Goal: Transaction & Acquisition: Purchase product/service

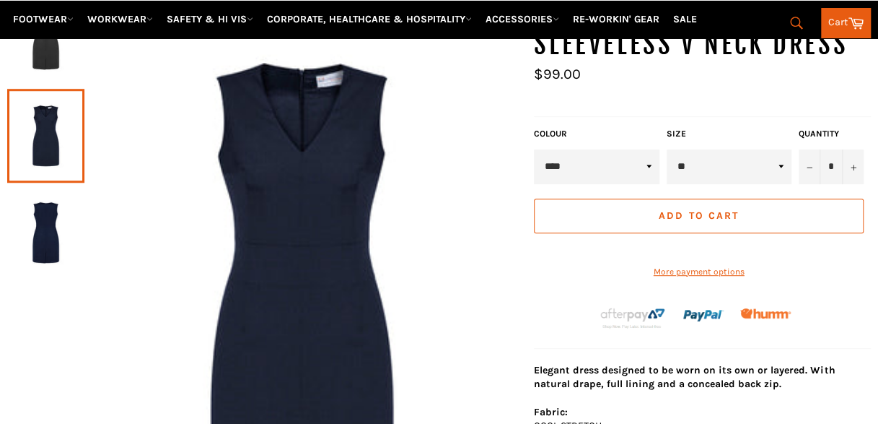
click at [713, 165] on select "* * * ** ** ** ** ** ** **" at bounding box center [729, 166] width 125 height 35
select select "**"
click at [667, 149] on select "* * * ** ** ** ** ** ** **" at bounding box center [729, 166] width 125 height 35
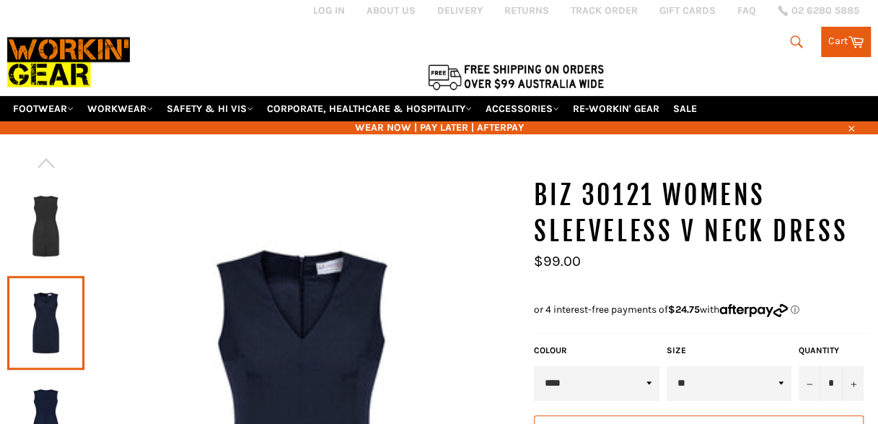
scroll to position [9, 0]
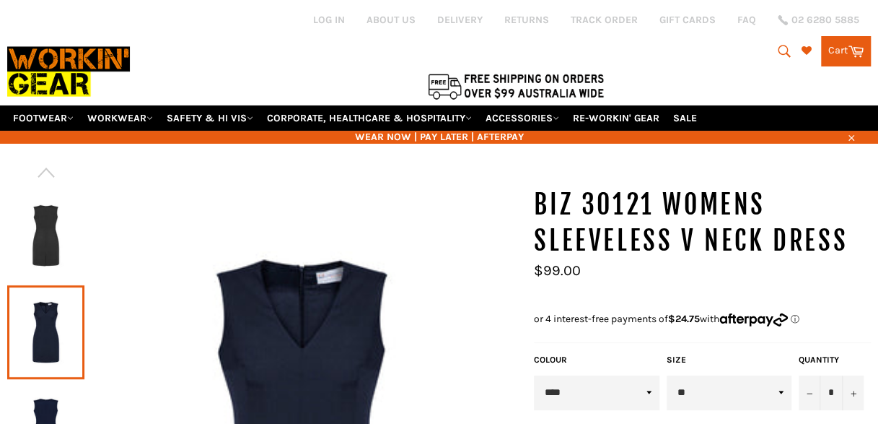
click at [64, 251] on img at bounding box center [45, 235] width 63 height 79
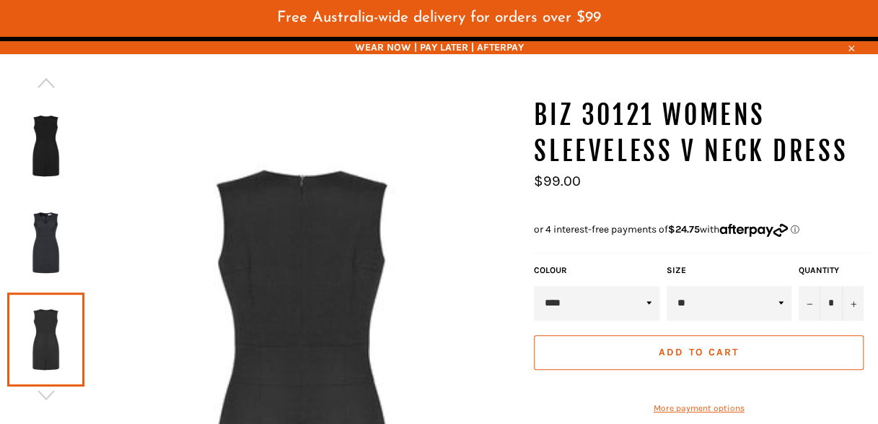
scroll to position [133, 0]
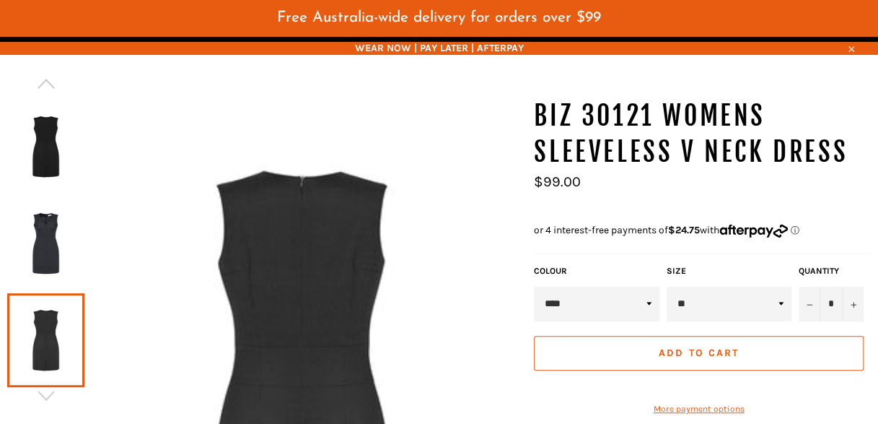
click at [42, 174] on img at bounding box center [45, 146] width 63 height 79
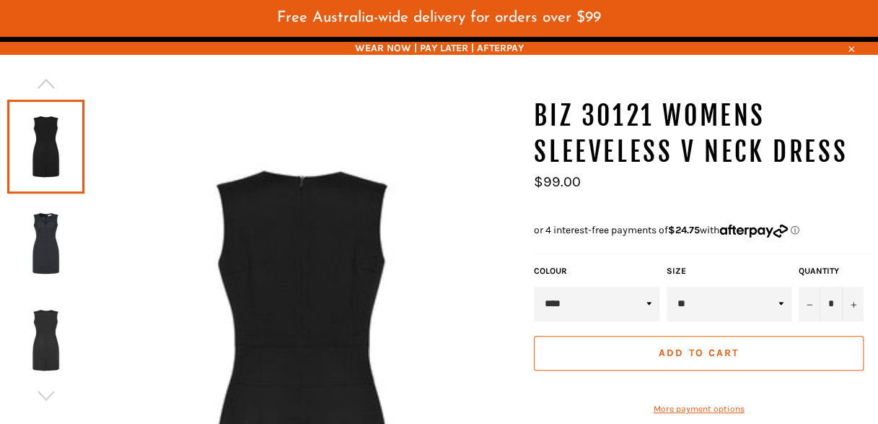
click at [42, 240] on img at bounding box center [45, 243] width 63 height 79
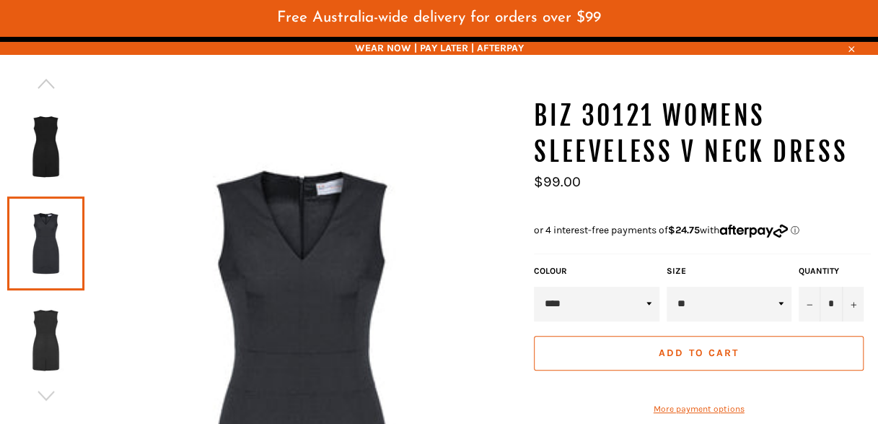
click at [58, 343] on img at bounding box center [45, 339] width 63 height 79
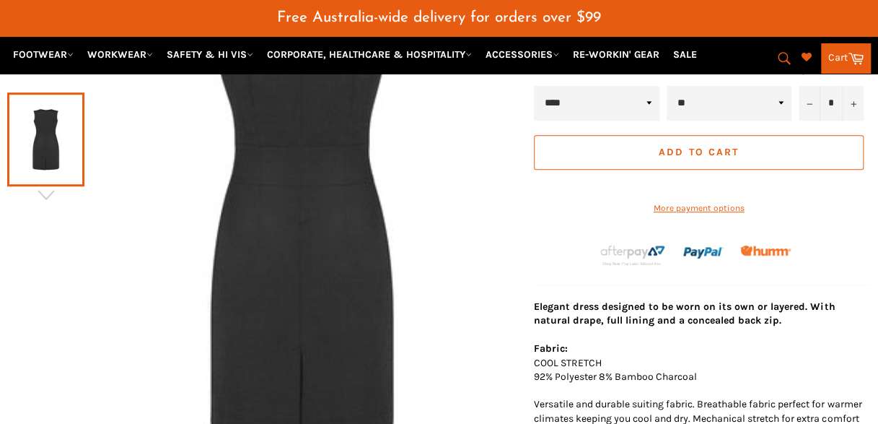
scroll to position [419, 0]
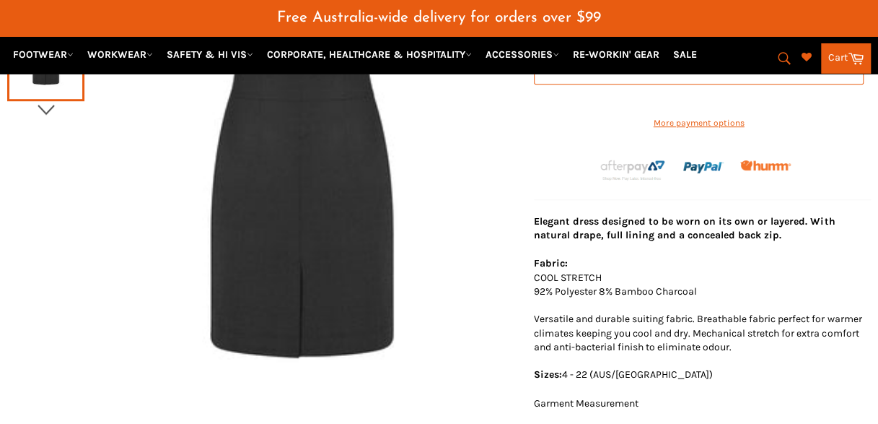
click at [55, 102] on icon "button" at bounding box center [46, 110] width 22 height 22
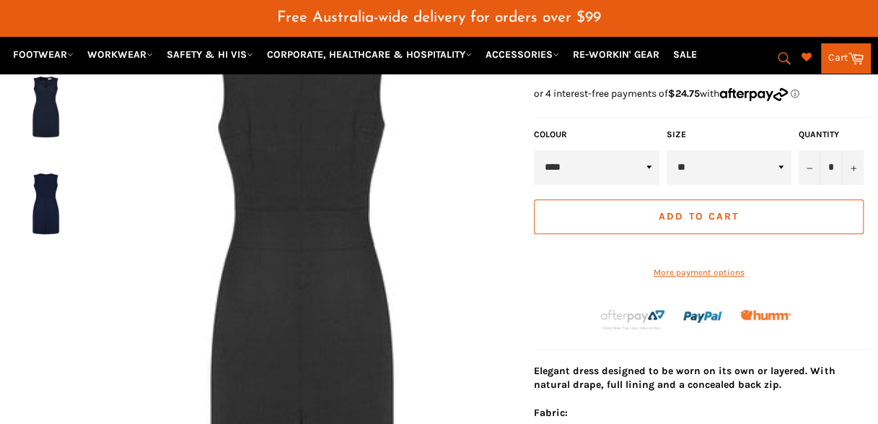
click at [53, 206] on img at bounding box center [45, 203] width 63 height 79
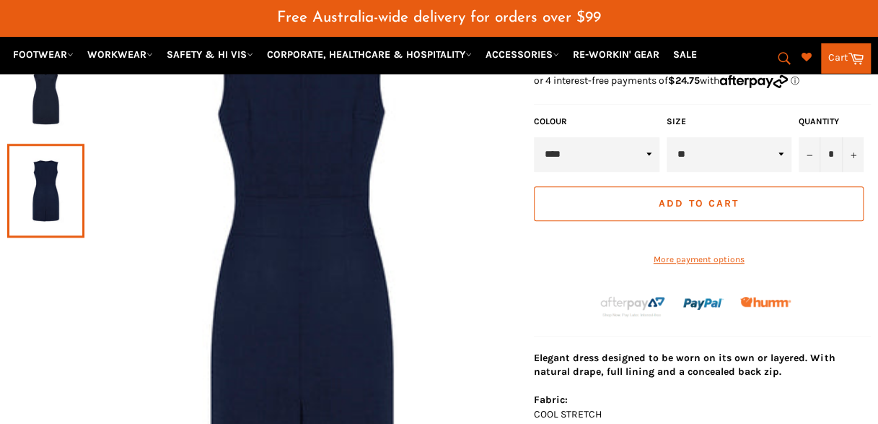
scroll to position [194, 0]
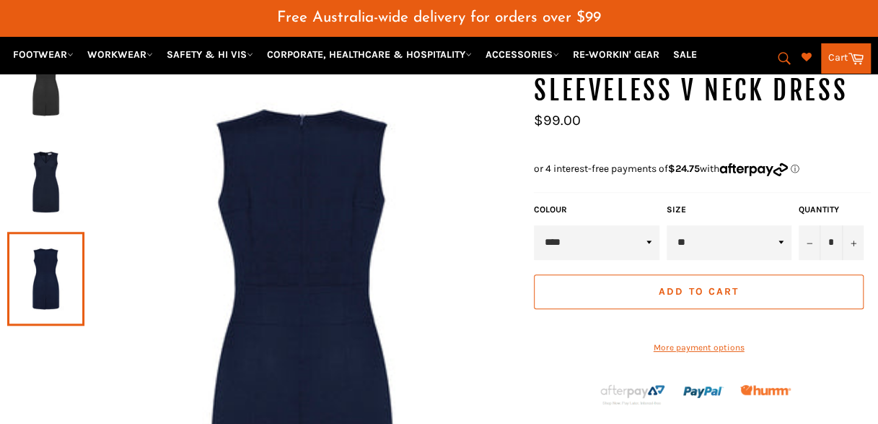
click at [701, 285] on span "Add to Cart" at bounding box center [699, 291] width 80 height 12
click at [644, 283] on button "Add to Cart" at bounding box center [699, 291] width 330 height 35
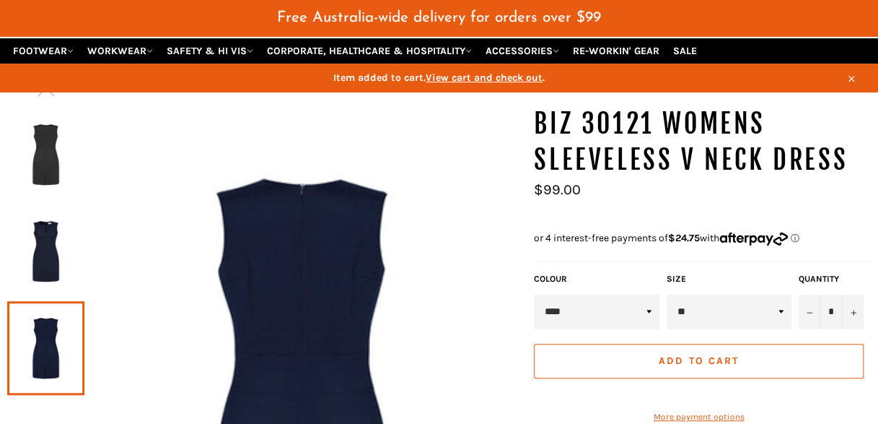
scroll to position [95, 0]
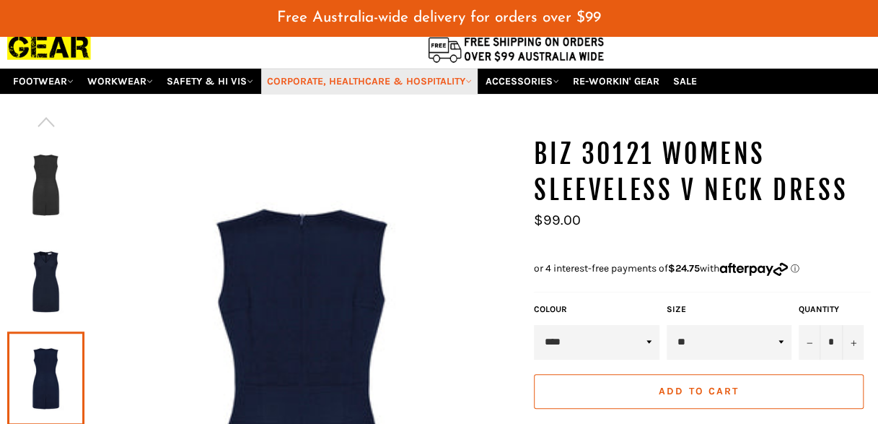
click at [424, 69] on link "CORPORATE, HEALTHCARE & HOSPITALITY" at bounding box center [369, 81] width 217 height 25
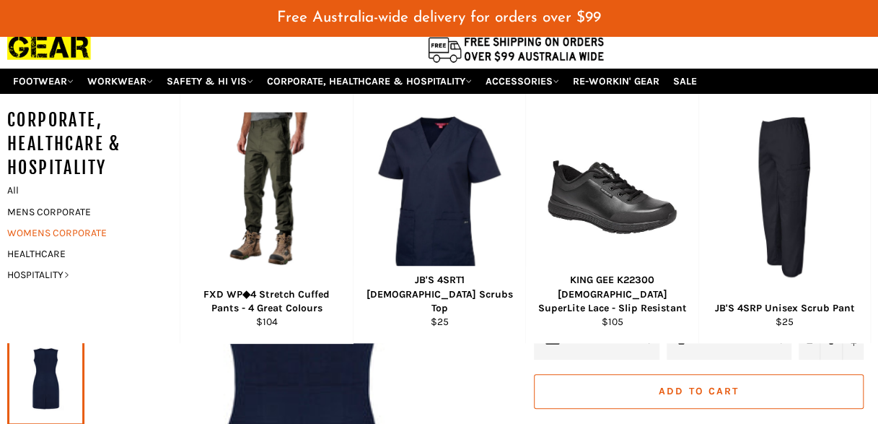
click at [81, 226] on link "WOMENS CORPORATE" at bounding box center [82, 232] width 165 height 21
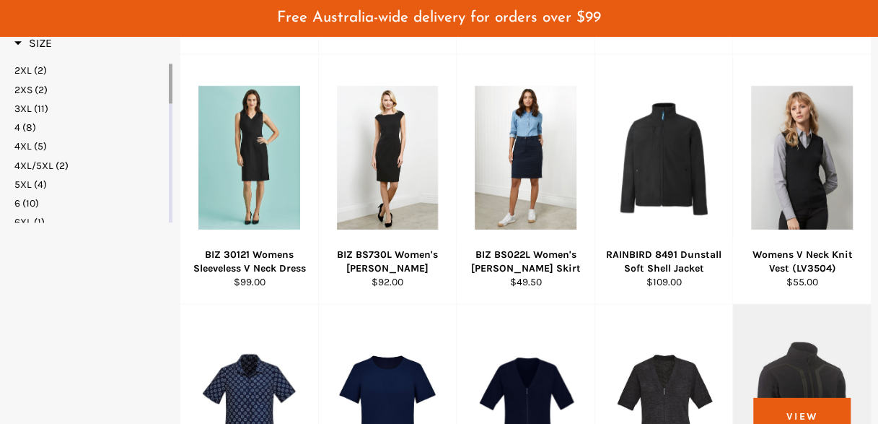
scroll to position [769, 0]
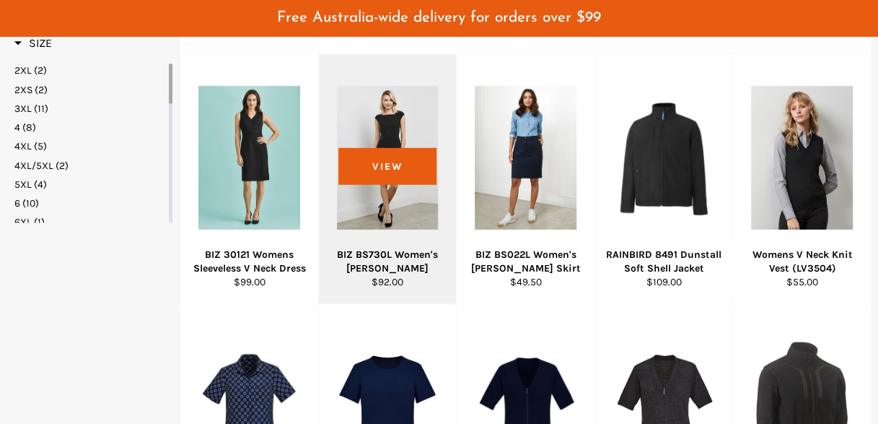
click at [407, 248] on div "BIZ BS730L Women's [PERSON_NAME]" at bounding box center [388, 262] width 120 height 28
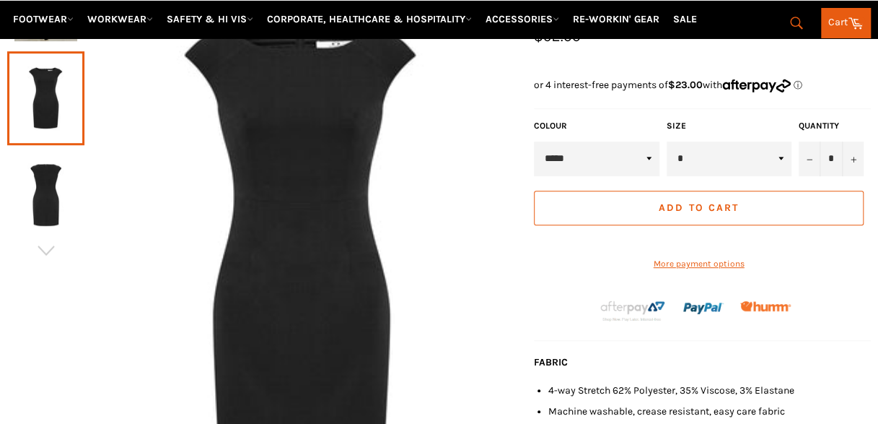
scroll to position [277, 0]
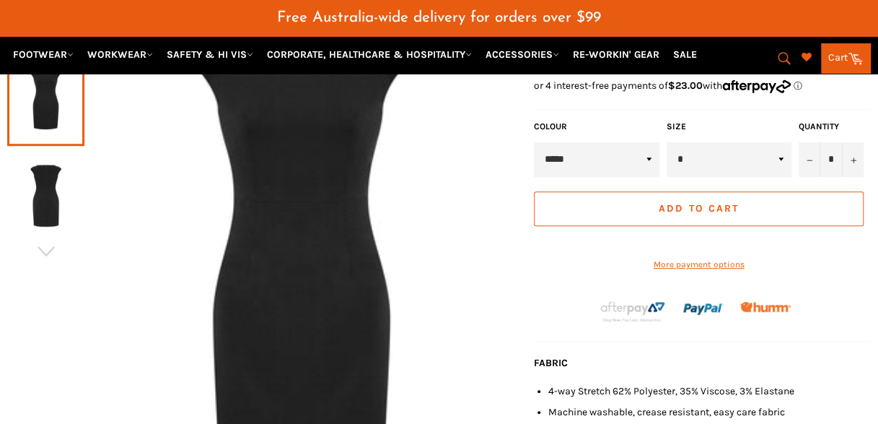
click at [61, 192] on img at bounding box center [45, 195] width 63 height 79
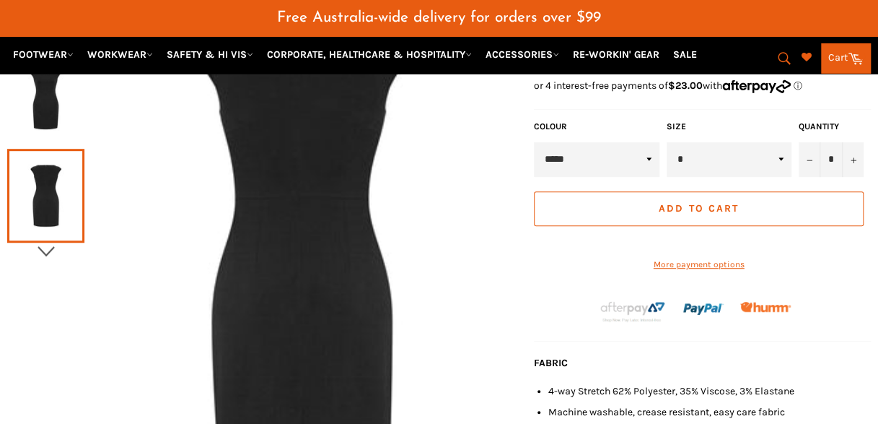
click at [51, 246] on icon "button" at bounding box center [46, 251] width 17 height 10
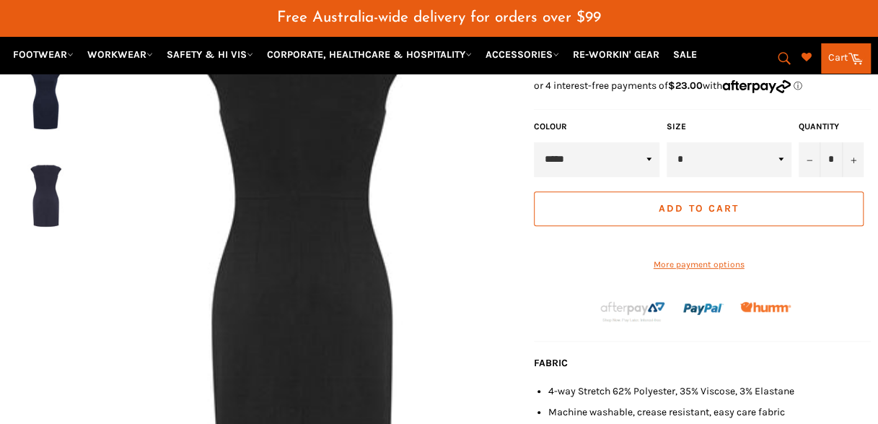
click at [51, 204] on img at bounding box center [45, 195] width 63 height 79
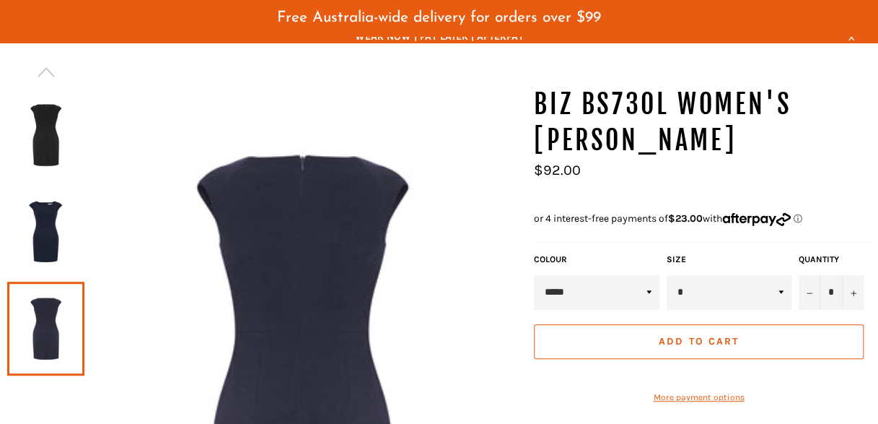
scroll to position [144, 0]
drag, startPoint x: 74, startPoint y: 208, endPoint x: 39, endPoint y: 230, distance: 41.2
drag, startPoint x: 39, startPoint y: 230, endPoint x: 25, endPoint y: 225, distance: 14.6
click at [25, 225] on img at bounding box center [45, 232] width 63 height 79
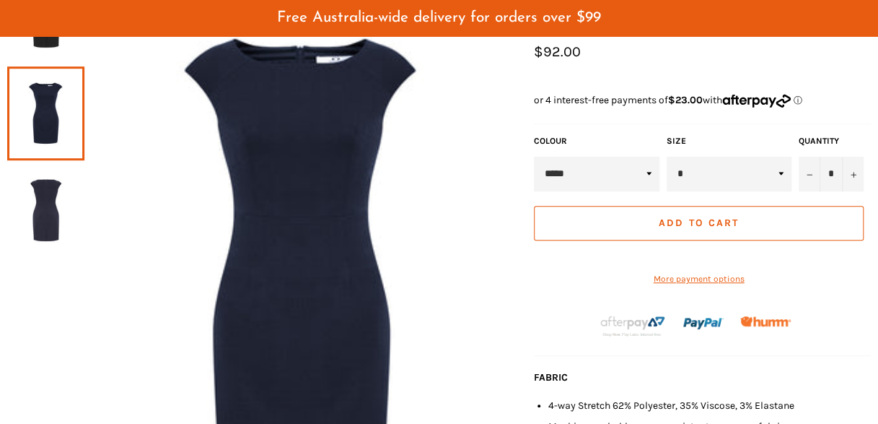
scroll to position [266, 0]
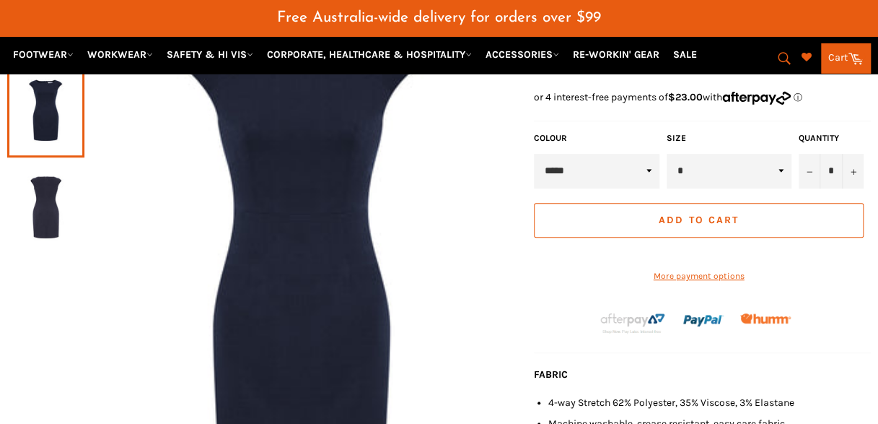
drag, startPoint x: 691, startPoint y: 176, endPoint x: 709, endPoint y: 170, distance: 18.9
click at [709, 170] on select "* * * ** ** ** ** ** **" at bounding box center [729, 171] width 125 height 35
select select "**"
click at [667, 154] on select "* * * ** ** ** ** ** **" at bounding box center [729, 171] width 125 height 35
click at [707, 218] on span "Add to Cart" at bounding box center [699, 220] width 80 height 12
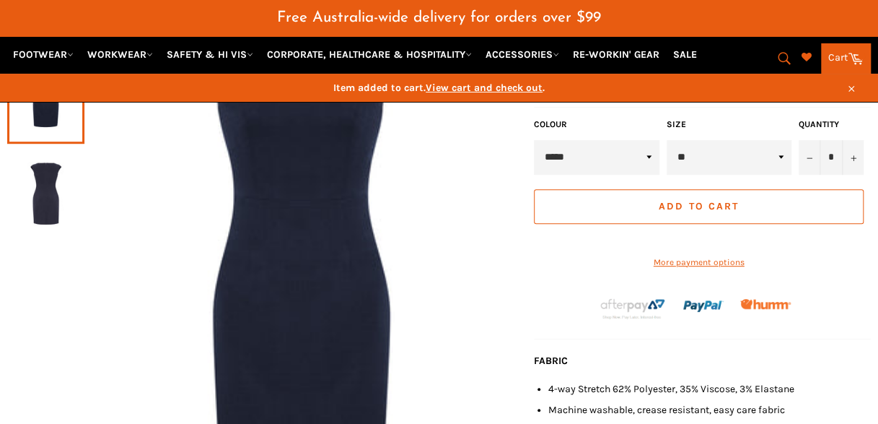
scroll to position [253, 0]
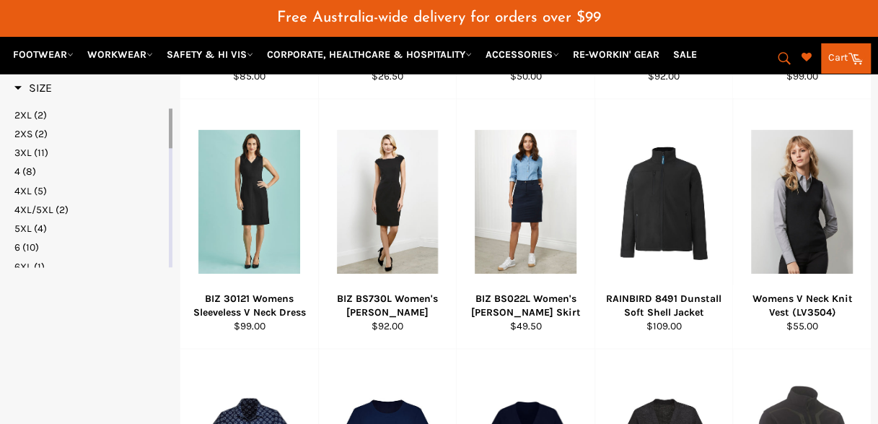
scroll to position [739, 0]
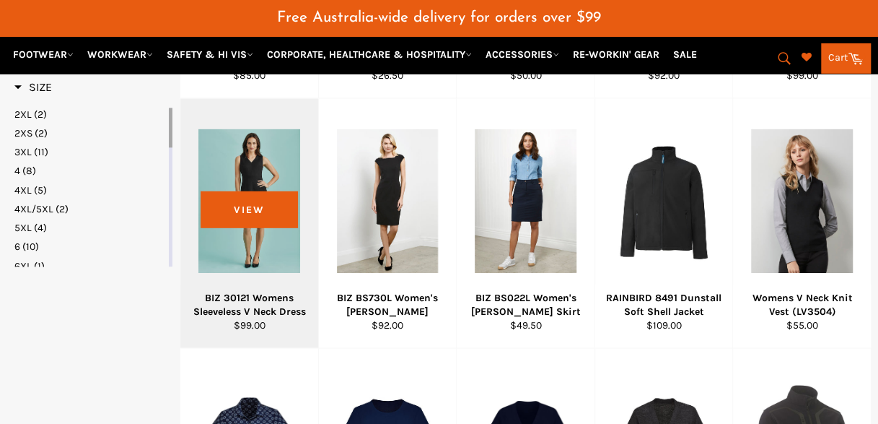
click at [267, 302] on div "BIZ 30121 Womens Sleeveless V Neck Dress" at bounding box center [250, 305] width 120 height 28
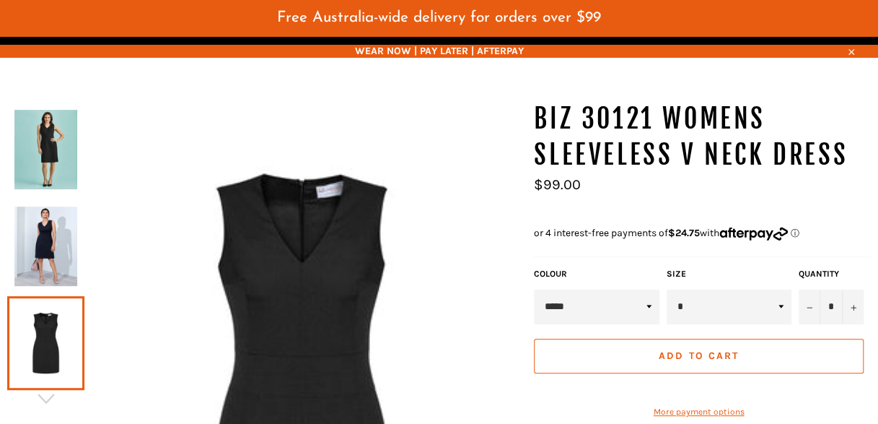
scroll to position [165, 0]
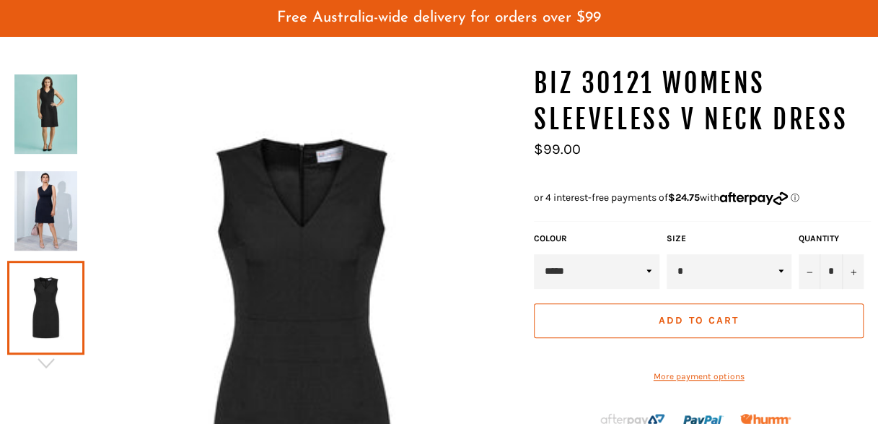
click at [28, 179] on img at bounding box center [45, 210] width 63 height 79
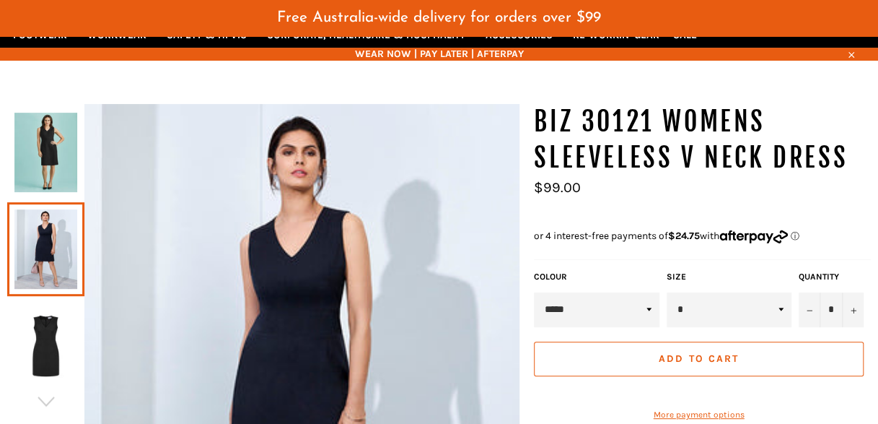
scroll to position [128, 0]
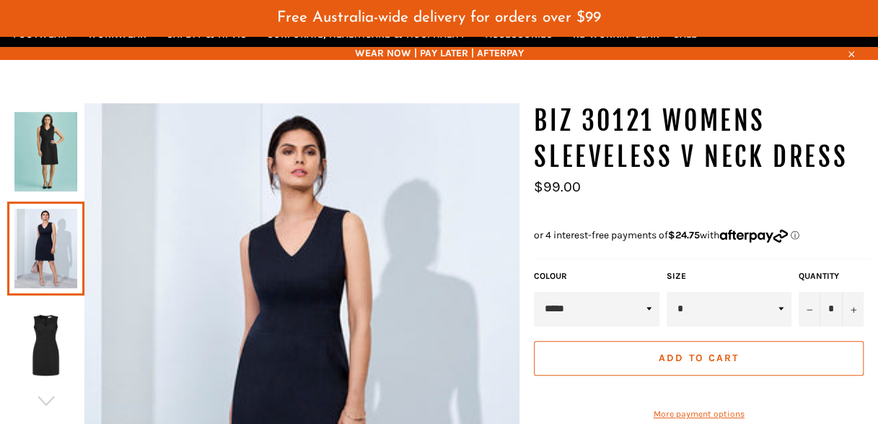
click at [57, 170] on img at bounding box center [45, 151] width 63 height 79
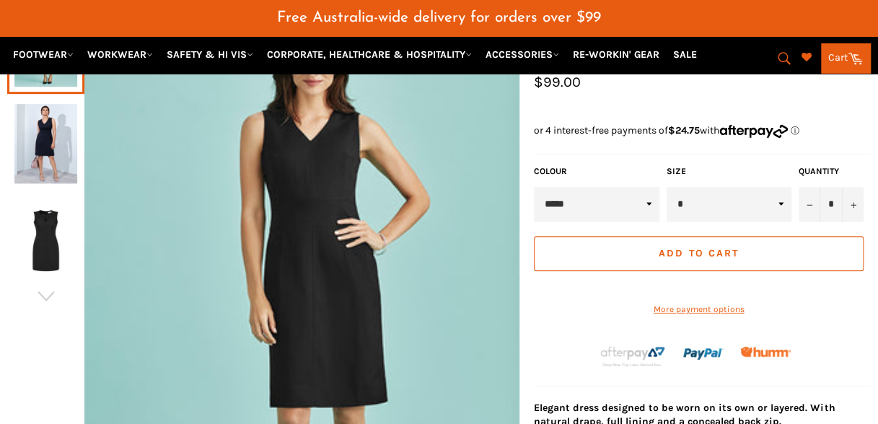
scroll to position [233, 0]
click at [826, 59] on link "Cart Cart" at bounding box center [846, 58] width 50 height 30
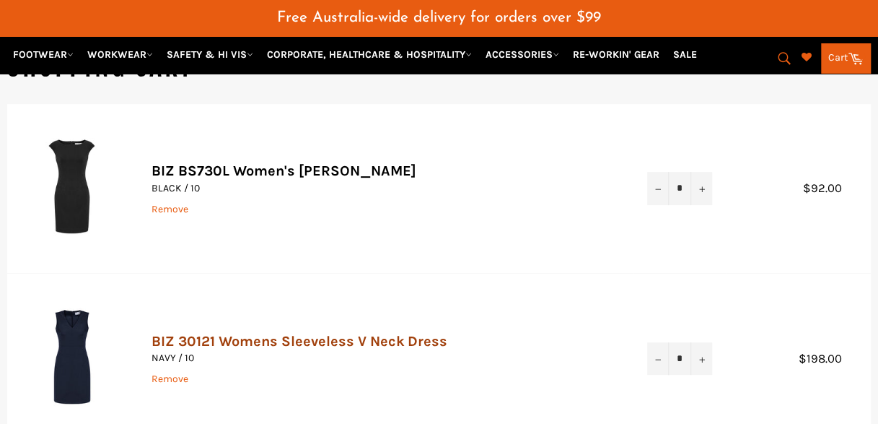
scroll to position [254, 0]
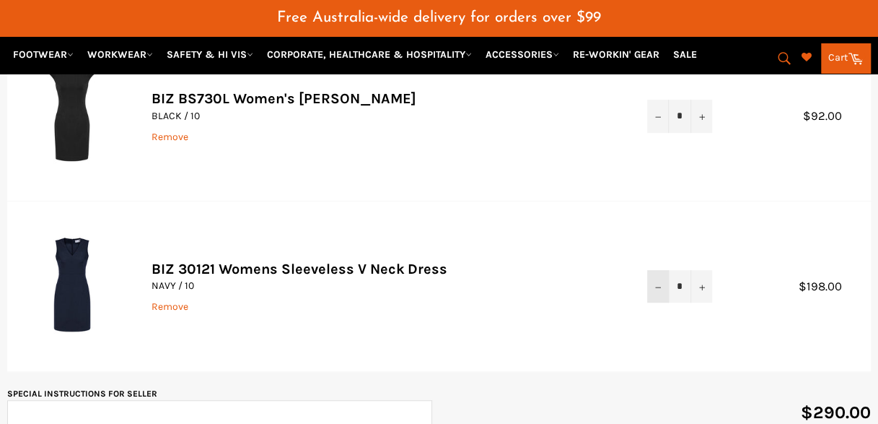
click at [660, 284] on icon "Reduce item quantity by one" at bounding box center [658, 287] width 6 height 6
click at [155, 307] on link "Remove" at bounding box center [170, 306] width 37 height 12
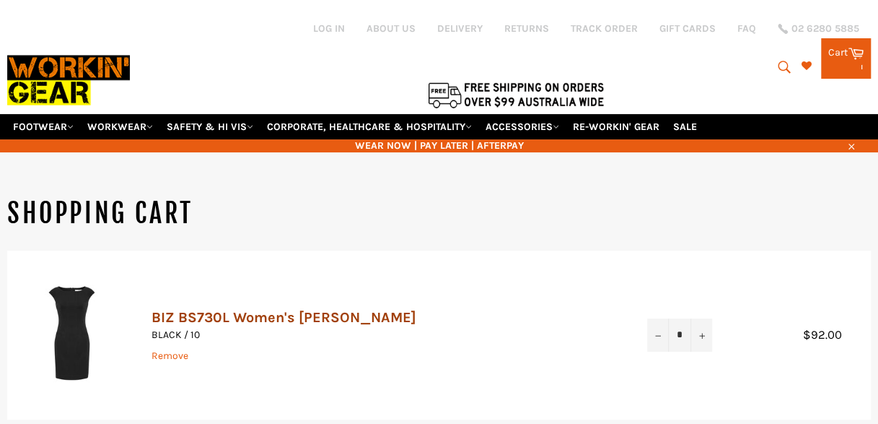
drag, startPoint x: 277, startPoint y: 305, endPoint x: 250, endPoint y: 310, distance: 27.3
click at [250, 310] on link "BIZ BS730L Women's [PERSON_NAME]" at bounding box center [284, 317] width 265 height 17
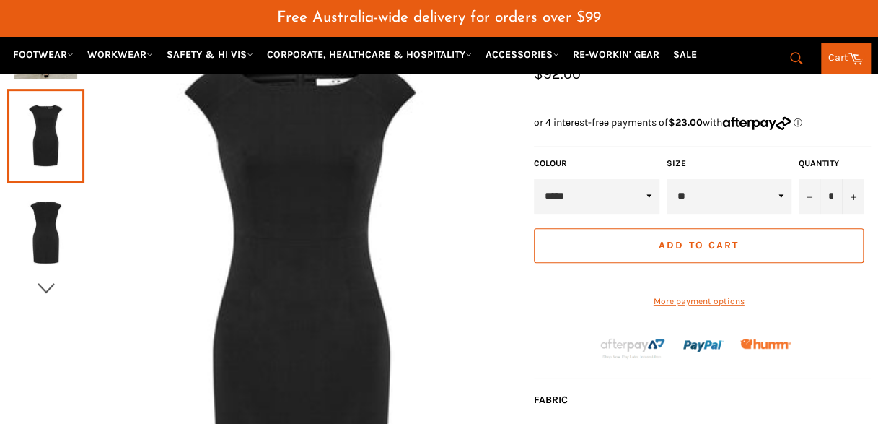
scroll to position [276, 0]
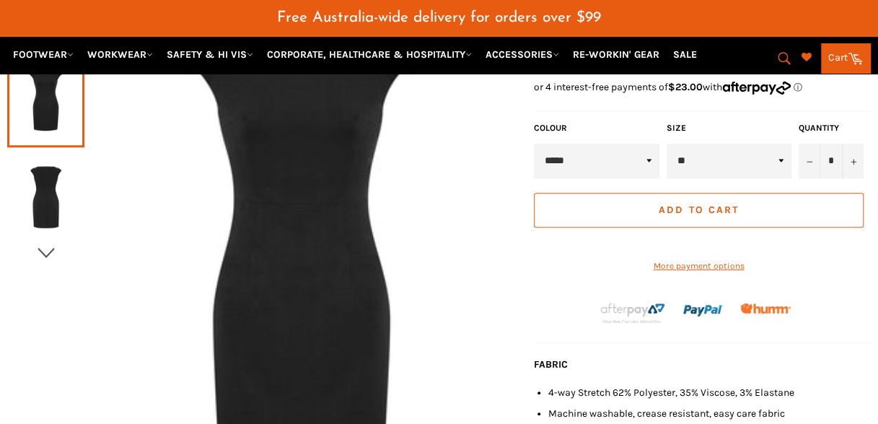
click at [55, 250] on icon "button" at bounding box center [46, 253] width 22 height 22
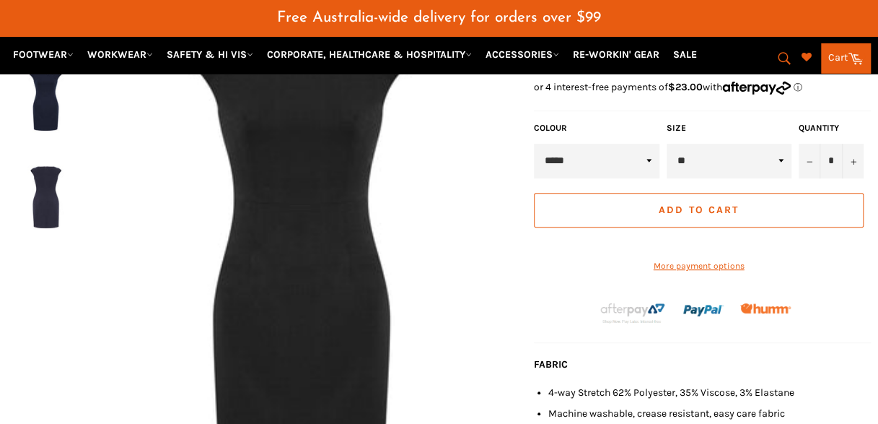
click at [48, 209] on img at bounding box center [45, 196] width 63 height 79
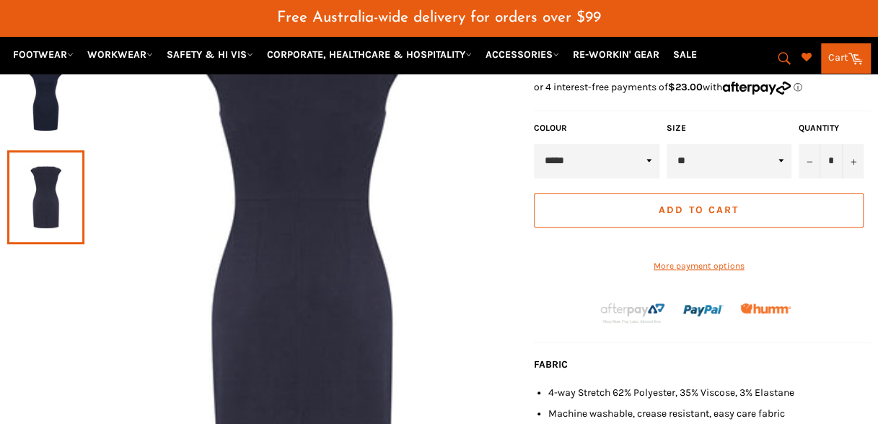
scroll to position [173, 0]
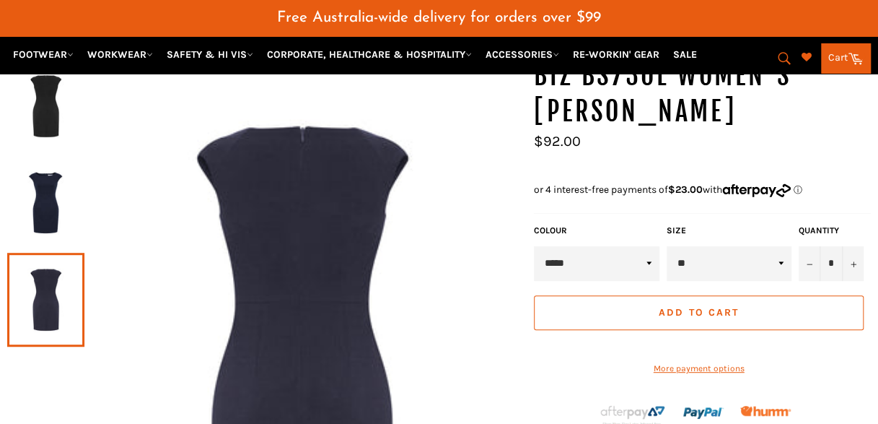
drag, startPoint x: 575, startPoint y: 251, endPoint x: 567, endPoint y: 262, distance: 13.9
click at [567, 262] on select "***** ****" at bounding box center [596, 263] width 125 height 35
select select "****"
click at [534, 246] on select "***** ****" at bounding box center [596, 263] width 125 height 35
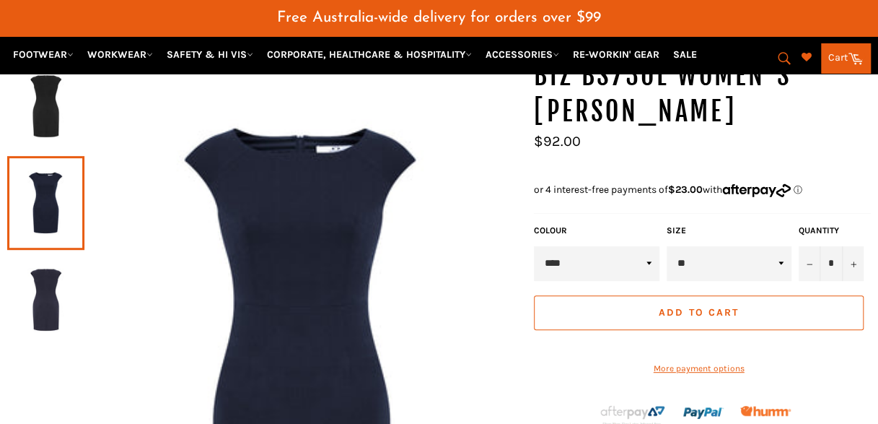
click at [692, 306] on span "Add to Cart" at bounding box center [699, 312] width 80 height 12
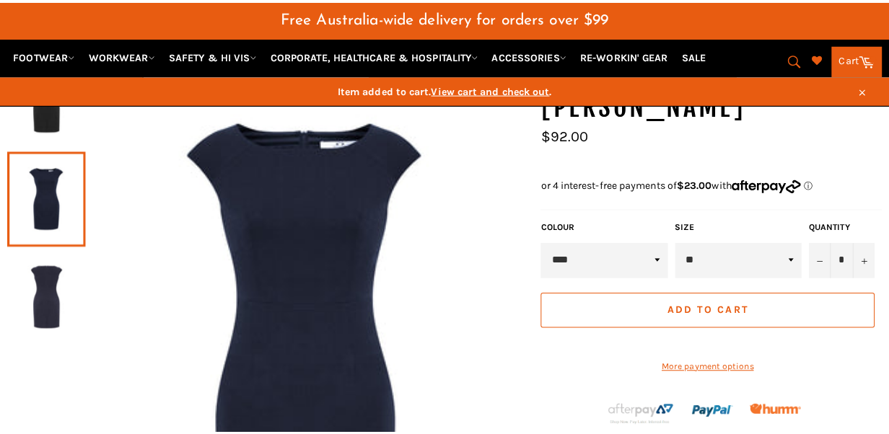
scroll to position [167, 0]
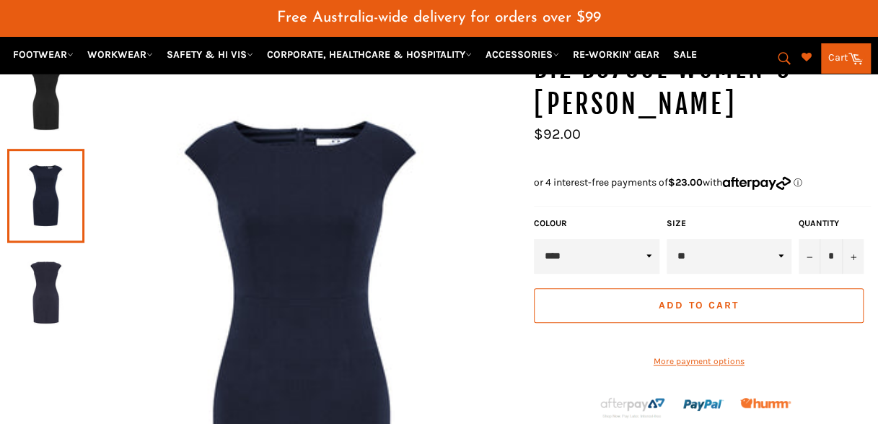
drag, startPoint x: 148, startPoint y: 54, endPoint x: 831, endPoint y: 53, distance: 682.7
click at [826, 52] on link "Cart Cart" at bounding box center [846, 58] width 50 height 30
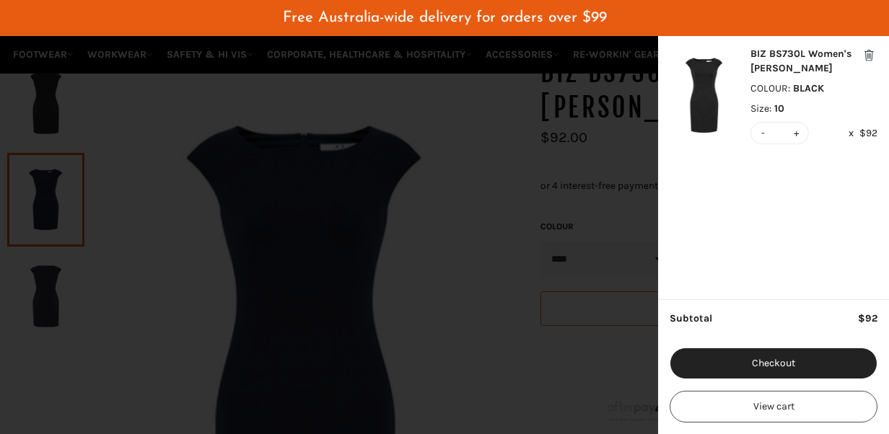
click at [876, 64] on div "BIZ BS730L Women's [PERSON_NAME]" at bounding box center [814, 61] width 127 height 29
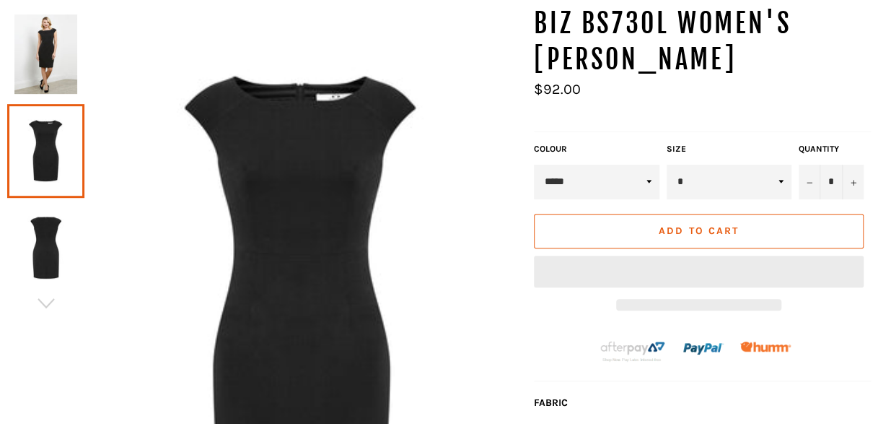
scroll to position [191, 0]
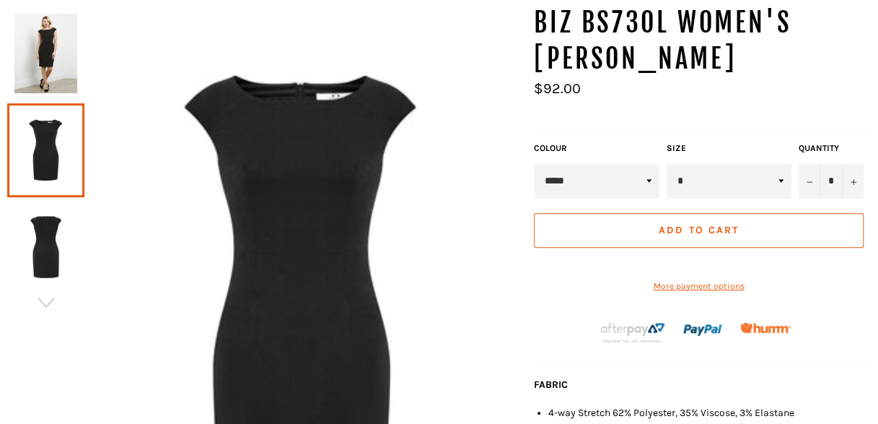
click at [616, 172] on select "***** ****" at bounding box center [596, 181] width 125 height 35
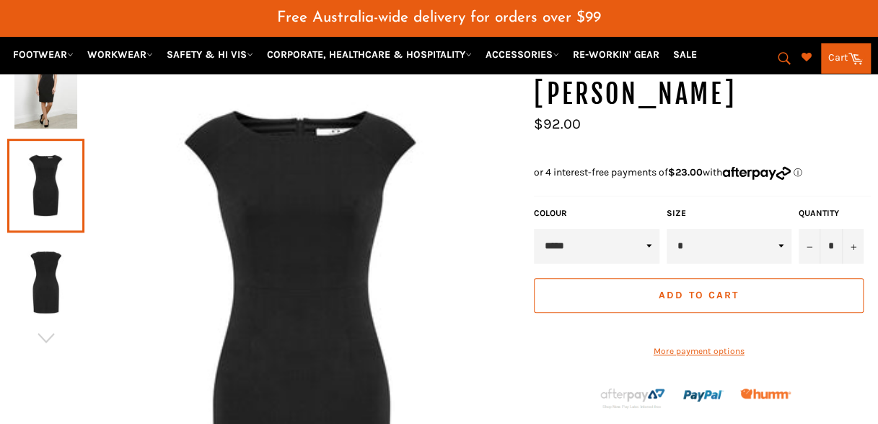
scroll to position [226, 0]
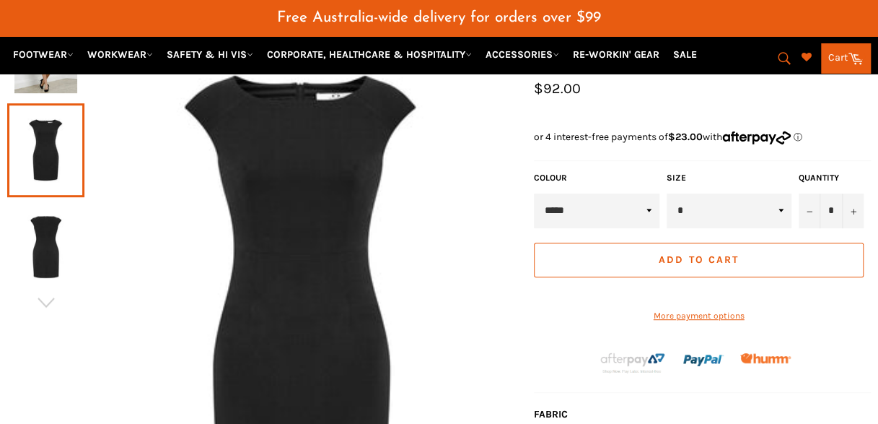
select select "****"
click at [534, 193] on select "***** ****" at bounding box center [596, 210] width 125 height 35
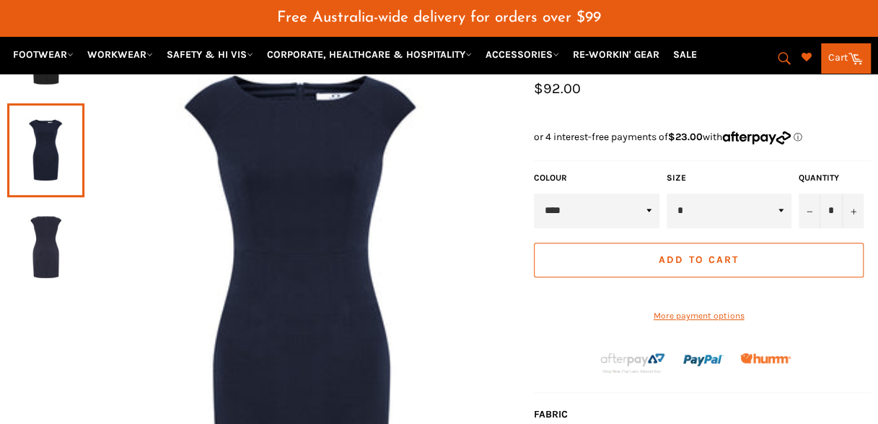
click at [754, 201] on select "* * * ** ** ** ** ** **" at bounding box center [729, 210] width 125 height 35
select select "**"
click at [667, 193] on select "* * * ** ** ** ** ** **" at bounding box center [729, 210] width 125 height 35
click at [740, 245] on button "Add to Cart" at bounding box center [699, 259] width 330 height 35
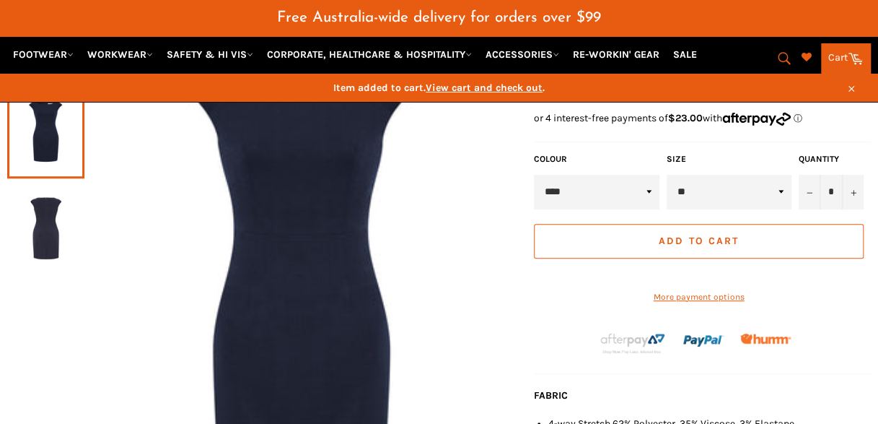
scroll to position [231, 0]
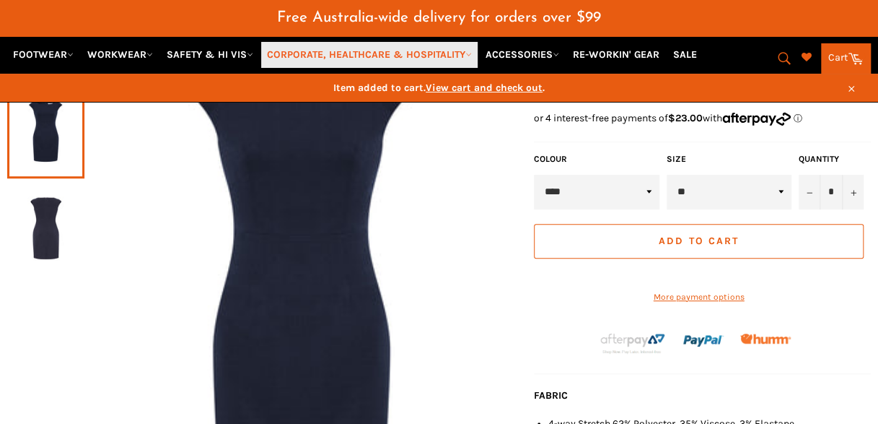
click at [459, 56] on link "CORPORATE, HEALTHCARE & HOSPITALITY" at bounding box center [369, 54] width 217 height 25
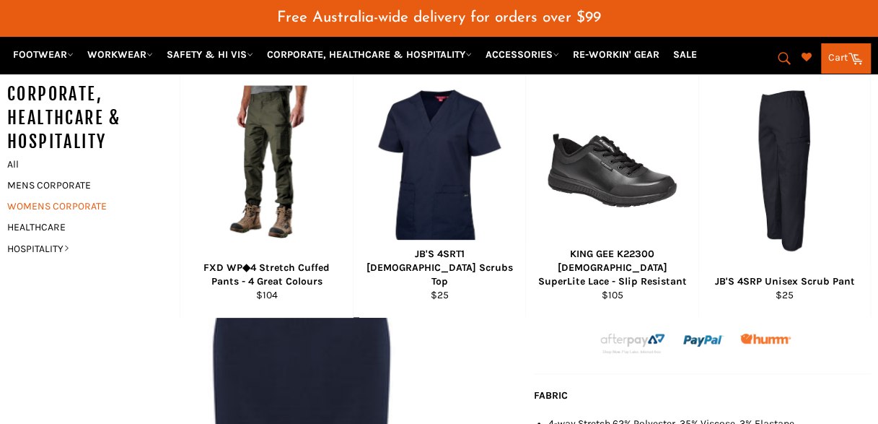
click at [32, 201] on link "WOMENS CORPORATE" at bounding box center [82, 206] width 165 height 21
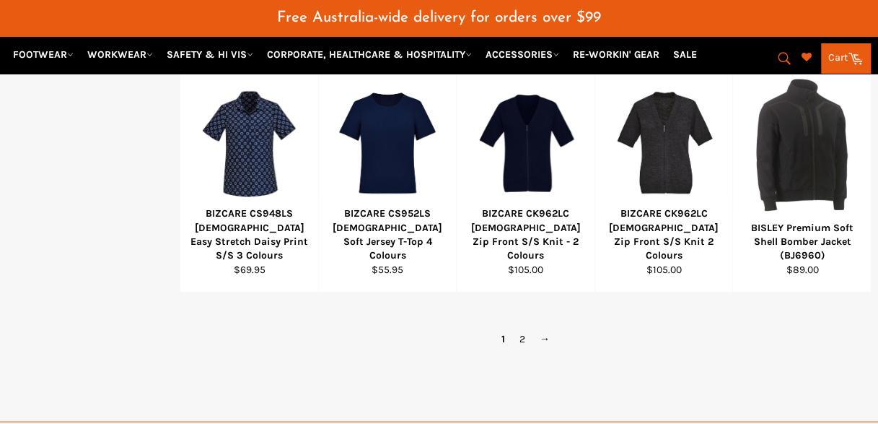
scroll to position [1046, 0]
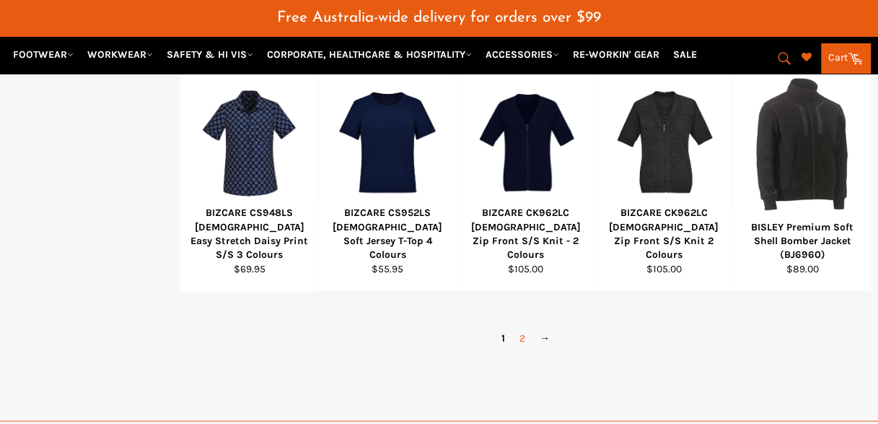
click at [521, 333] on link "2" at bounding box center [522, 337] width 20 height 21
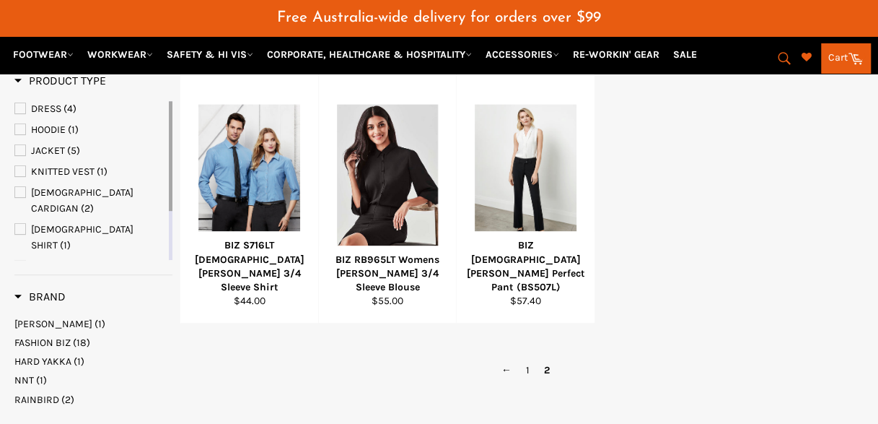
scroll to position [266, 0]
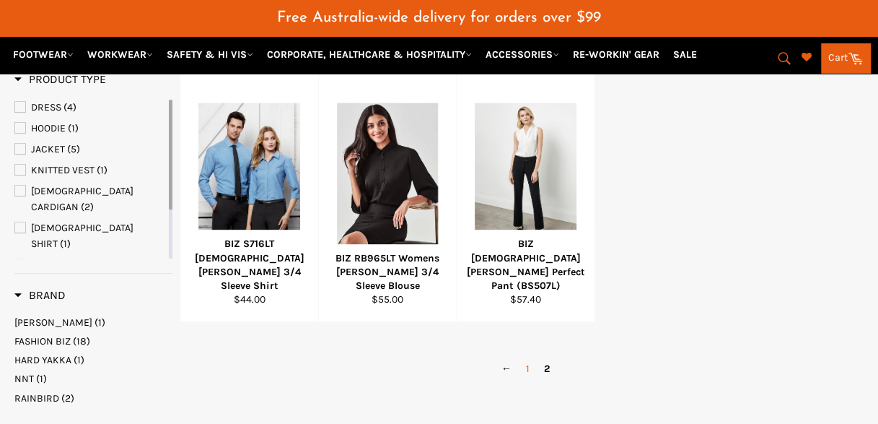
click at [527, 367] on link "1" at bounding box center [528, 368] width 18 height 21
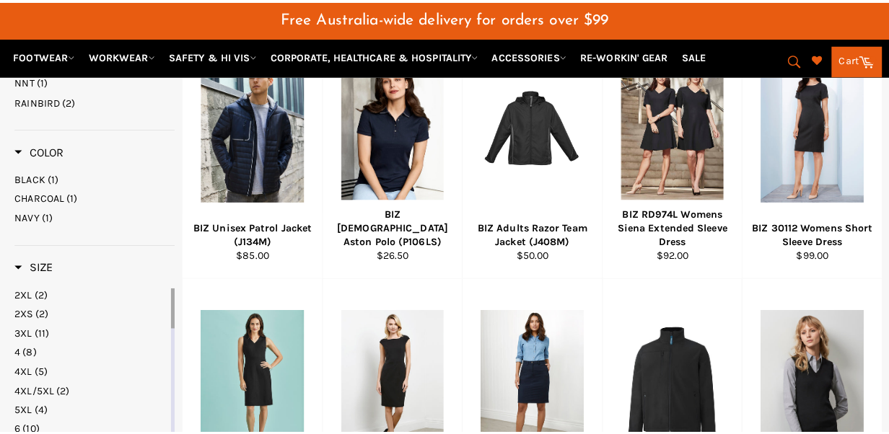
scroll to position [512, 0]
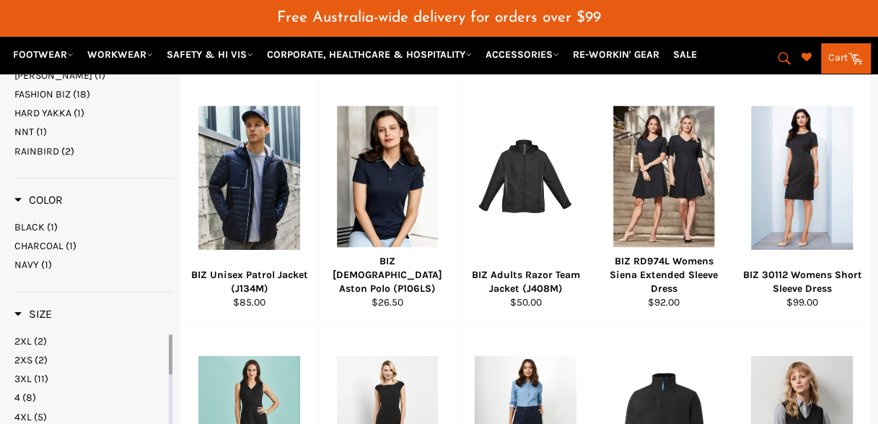
click at [858, 58] on span at bounding box center [861, 56] width 7 height 7
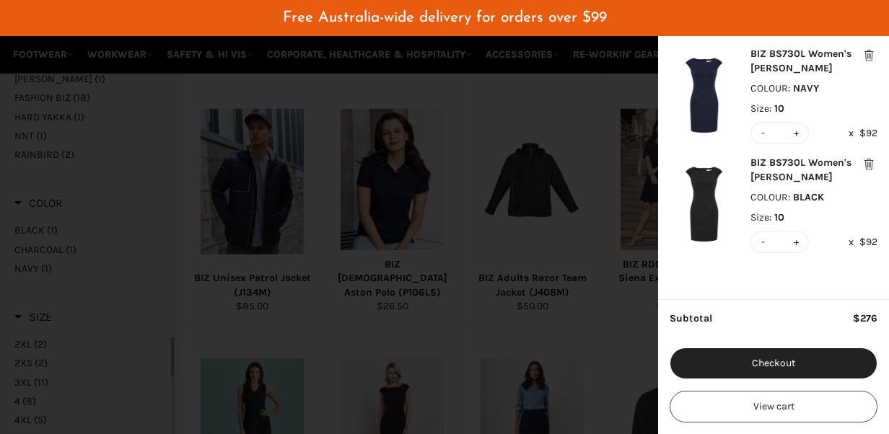
click at [870, 165] on button "modal" at bounding box center [868, 164] width 17 height 17
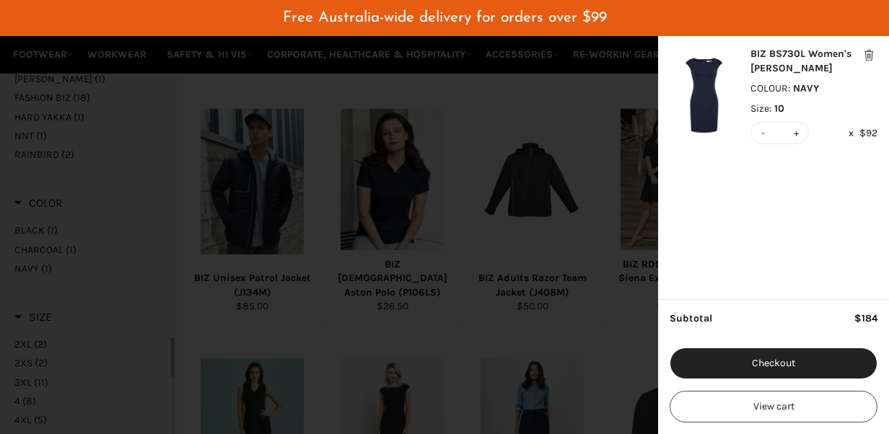
click at [766, 132] on button "-" at bounding box center [764, 133] width 10 height 21
type input "*"
click at [777, 56] on div "BIZ BS730L Women's [PERSON_NAME]" at bounding box center [814, 61] width 127 height 29
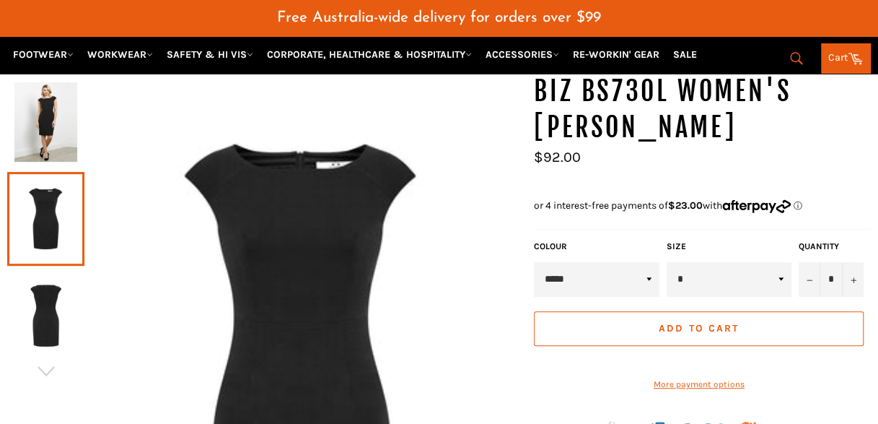
scroll to position [192, 0]
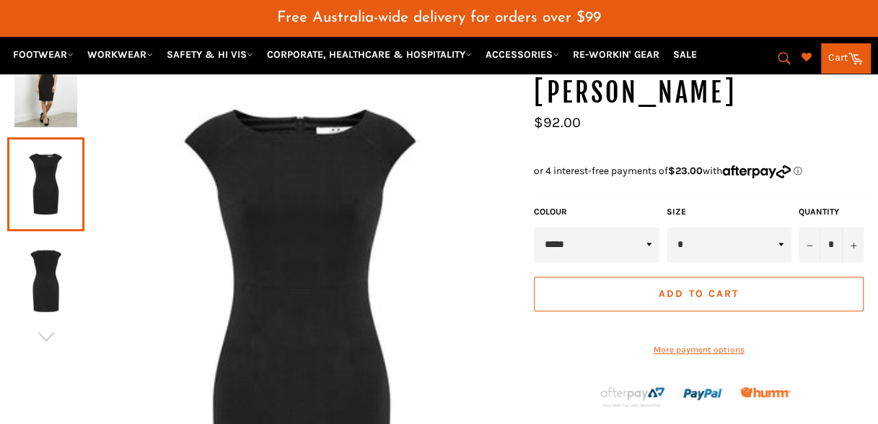
click at [53, 108] on img at bounding box center [45, 87] width 63 height 79
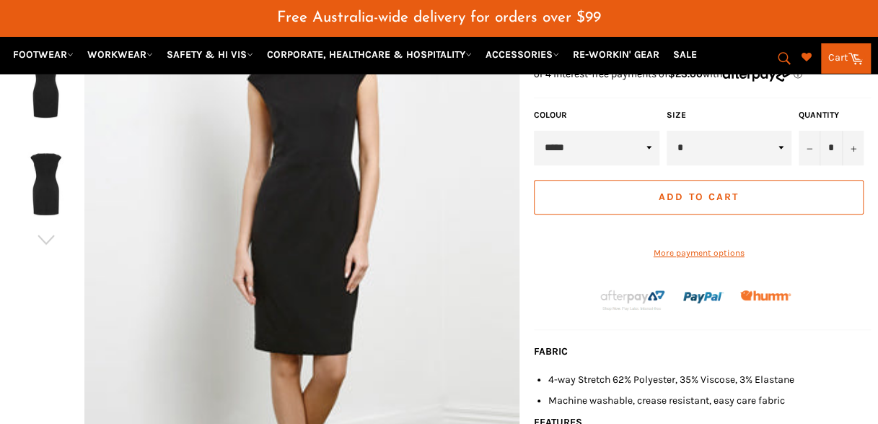
scroll to position [290, 0]
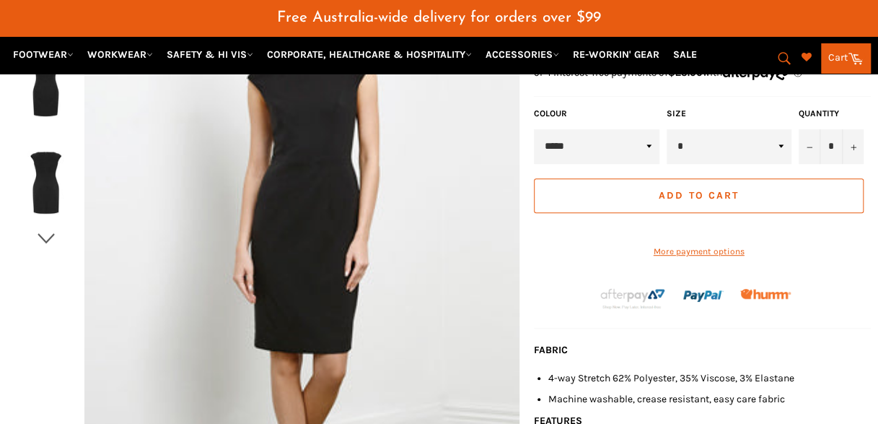
click at [43, 236] on icon "button" at bounding box center [46, 238] width 17 height 10
click at [49, 196] on img at bounding box center [45, 182] width 63 height 79
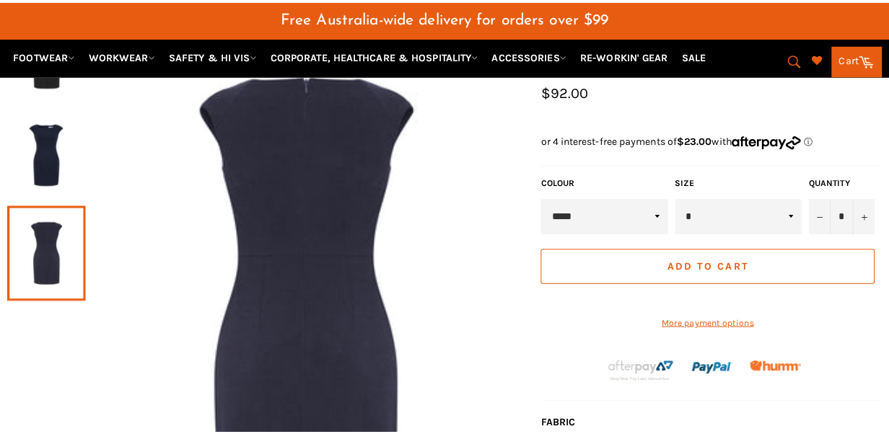
scroll to position [175, 0]
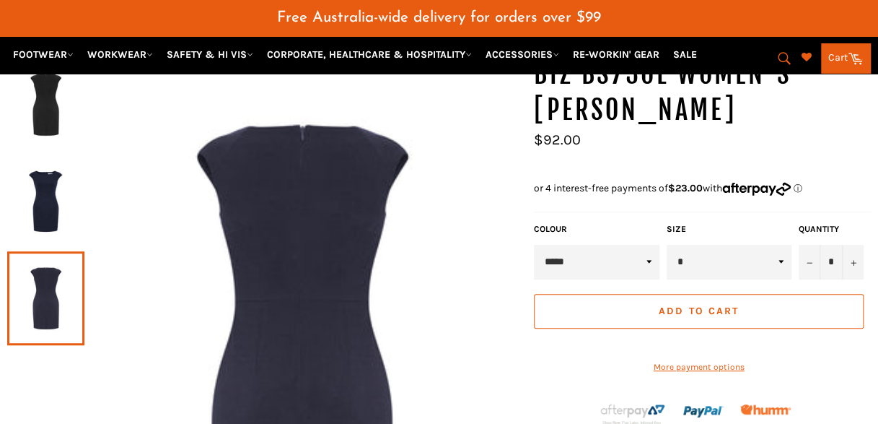
drag, startPoint x: 846, startPoint y: 60, endPoint x: 836, endPoint y: 55, distance: 11.3
click at [836, 55] on link "Cart Cart" at bounding box center [846, 58] width 50 height 30
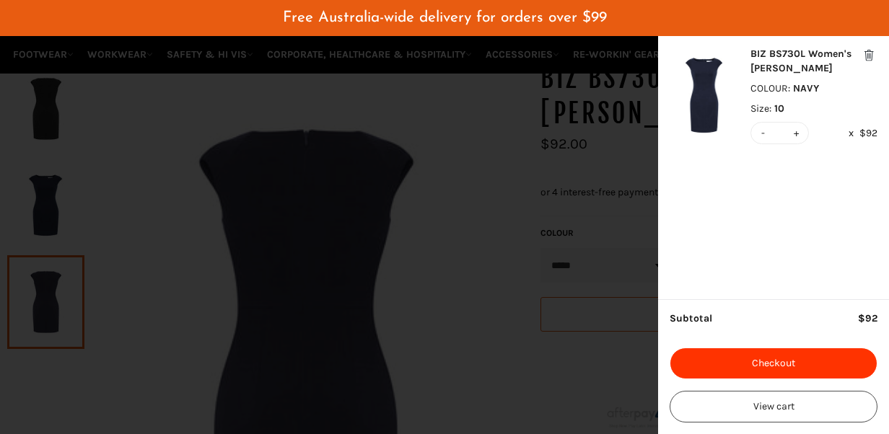
drag, startPoint x: 753, startPoint y: 364, endPoint x: 727, endPoint y: 368, distance: 26.3
click at [727, 368] on button "Checkout" at bounding box center [774, 364] width 208 height 32
